Goal: Information Seeking & Learning: Learn about a topic

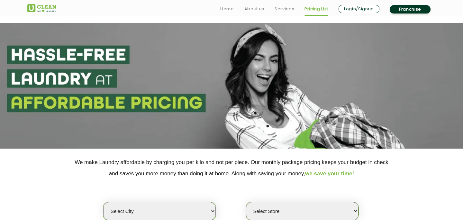
scroll to position [83, 0]
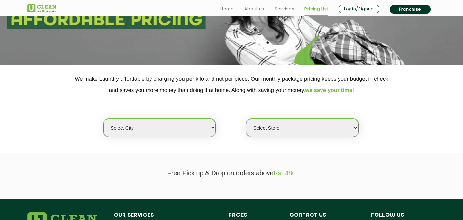
click at [158, 133] on select "Select city [GEOGRAPHIC_DATA] [GEOGRAPHIC_DATA] [GEOGRAPHIC_DATA] [GEOGRAPHIC_D…" at bounding box center [159, 128] width 113 height 18
select select "16"
click at [103, 119] on select "Select city [GEOGRAPHIC_DATA] [GEOGRAPHIC_DATA] [GEOGRAPHIC_DATA] [GEOGRAPHIC_D…" at bounding box center [159, 128] width 113 height 18
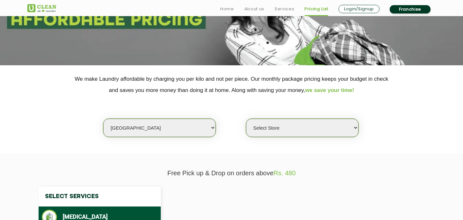
click at [270, 127] on select "Select Store" at bounding box center [302, 128] width 113 height 18
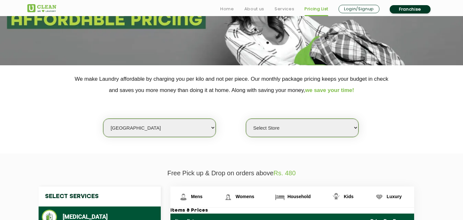
select select "435"
click at [246, 119] on select "Select Store UClean Powai UClean Deonar UClean LBS Marg UClean Chembur UClean W…" at bounding box center [302, 128] width 113 height 18
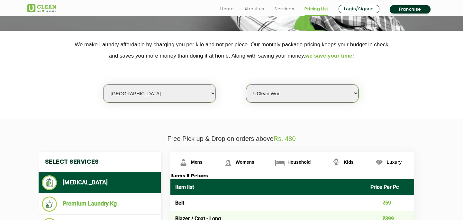
scroll to position [209, 0]
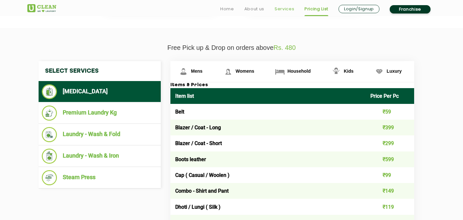
click at [286, 10] on link "Services" at bounding box center [285, 9] width 20 height 8
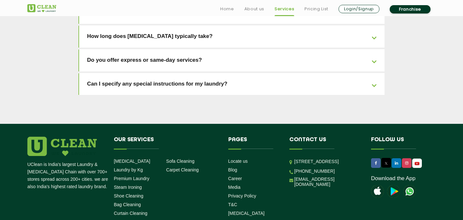
scroll to position [1475, 0]
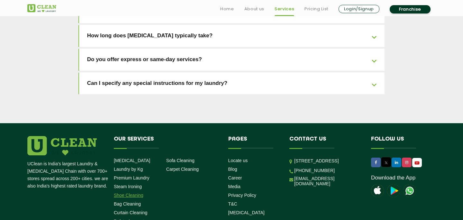
click at [137, 193] on link "Shoe Cleaning" at bounding box center [129, 195] width 30 height 5
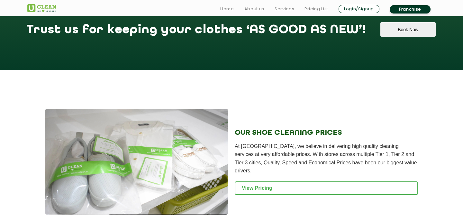
scroll to position [577, 0]
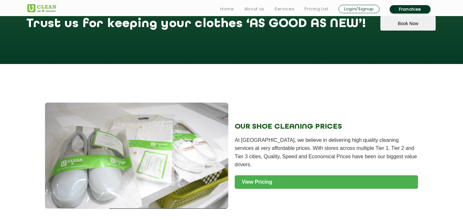
click at [269, 185] on link "View Pricing" at bounding box center [326, 182] width 183 height 14
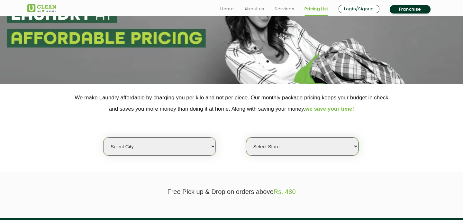
scroll to position [95, 0]
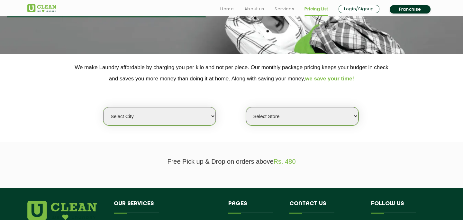
click at [166, 120] on select "Select city [GEOGRAPHIC_DATA] [GEOGRAPHIC_DATA] [GEOGRAPHIC_DATA] [GEOGRAPHIC_D…" at bounding box center [159, 116] width 113 height 18
select select "16"
click at [103, 107] on select "Select city [GEOGRAPHIC_DATA] [GEOGRAPHIC_DATA] [GEOGRAPHIC_DATA] [GEOGRAPHIC_D…" at bounding box center [159, 116] width 113 height 18
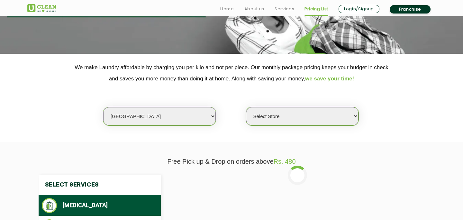
click at [269, 121] on select "Select Store UClean Powai UClean Deonar UClean LBS Marg UClean Chembur UClean W…" at bounding box center [302, 116] width 113 height 18
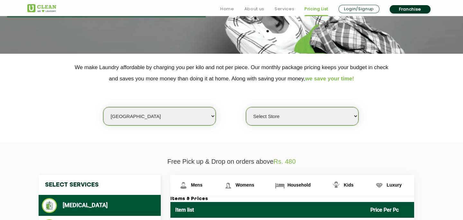
select select "435"
click at [246, 107] on select "Select Store UClean Powai UClean Deonar UClean LBS Marg UClean Chembur UClean W…" at bounding box center [302, 116] width 113 height 18
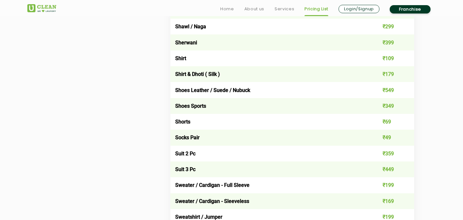
scroll to position [929, 0]
